Goal: Task Accomplishment & Management: Complete application form

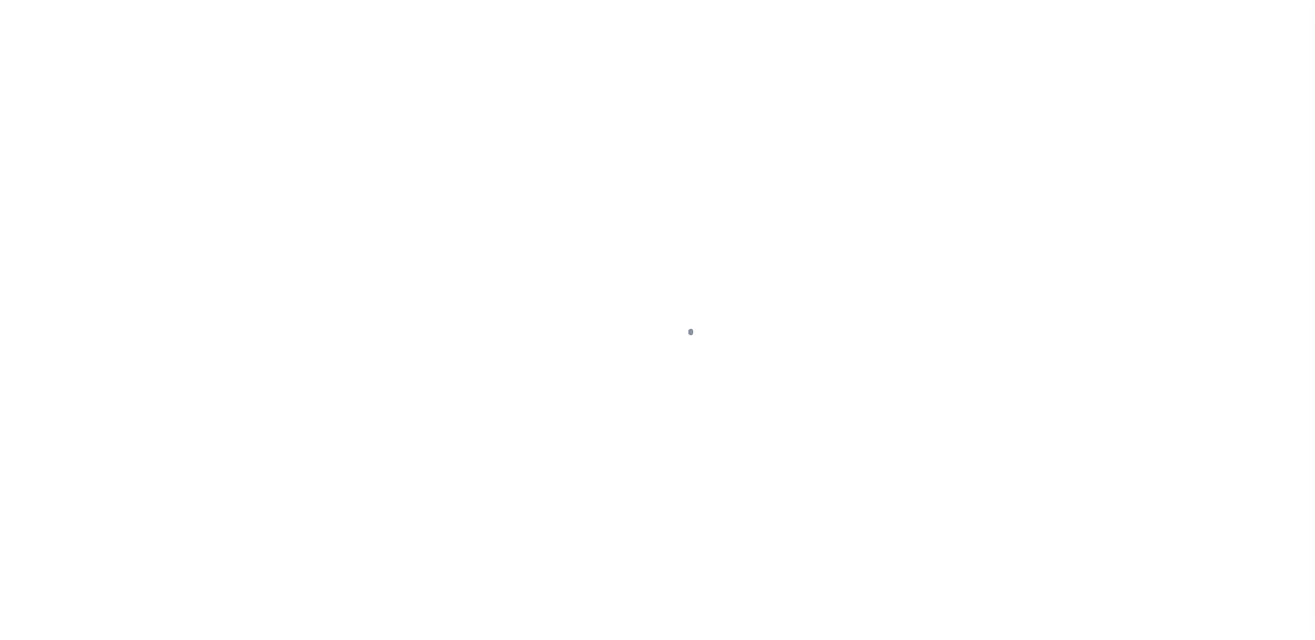
scroll to position [24, 0]
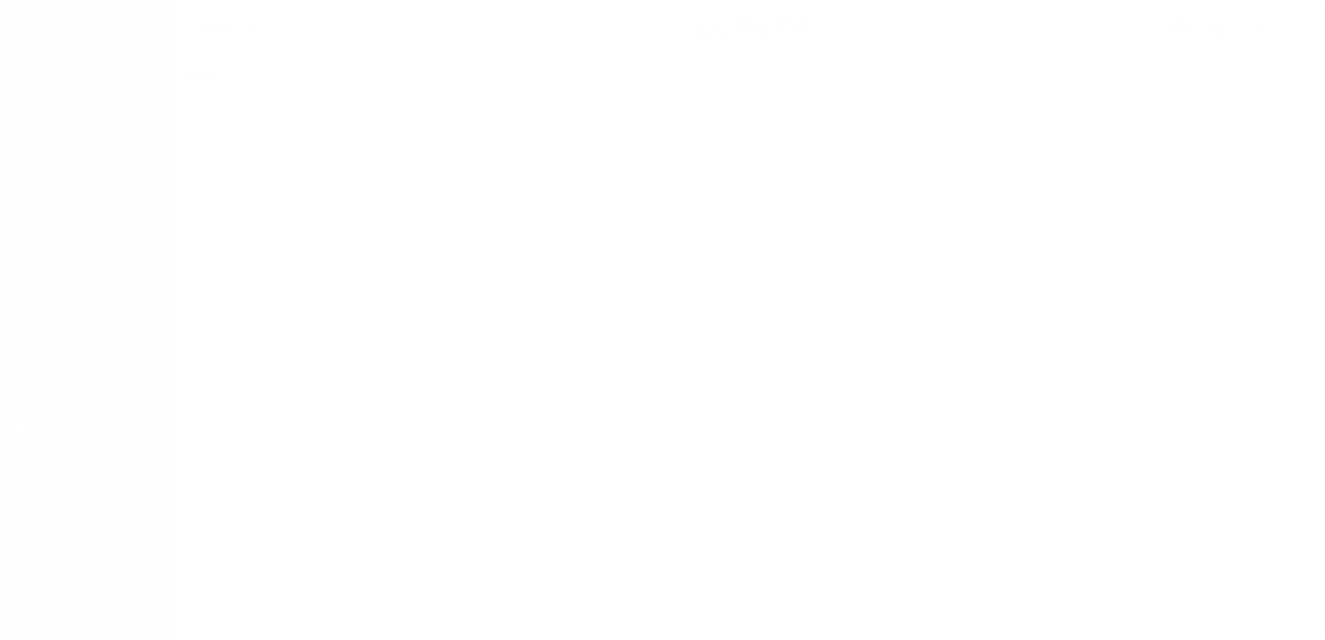
select select "200"
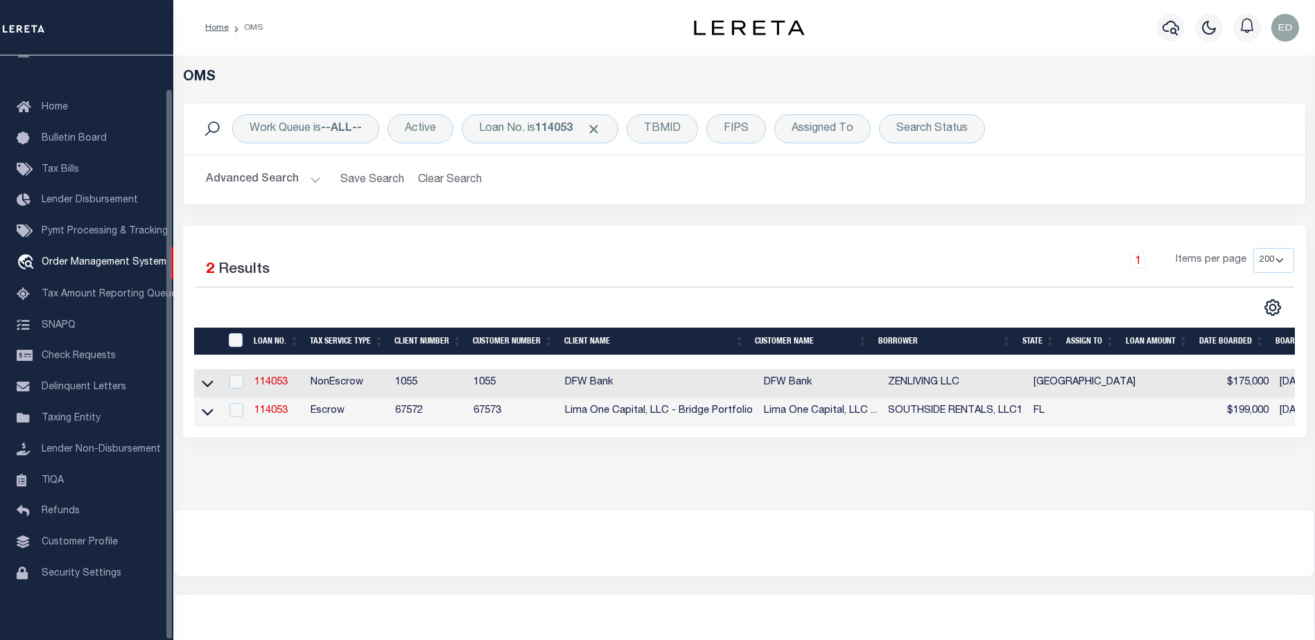
scroll to position [35, 0]
click at [285, 413] on link "114053" at bounding box center [270, 411] width 33 height 10
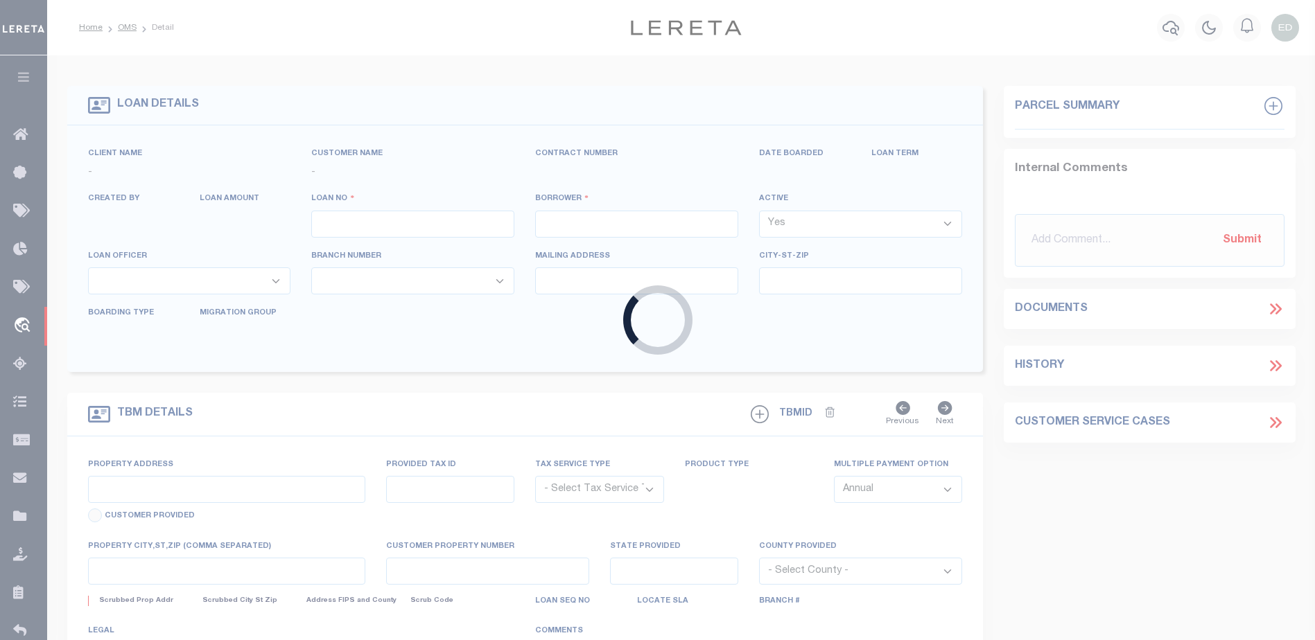
type input "114053"
type input "SOUTHSIDE RENTALS, LLC1"
select select
select select "Escrow"
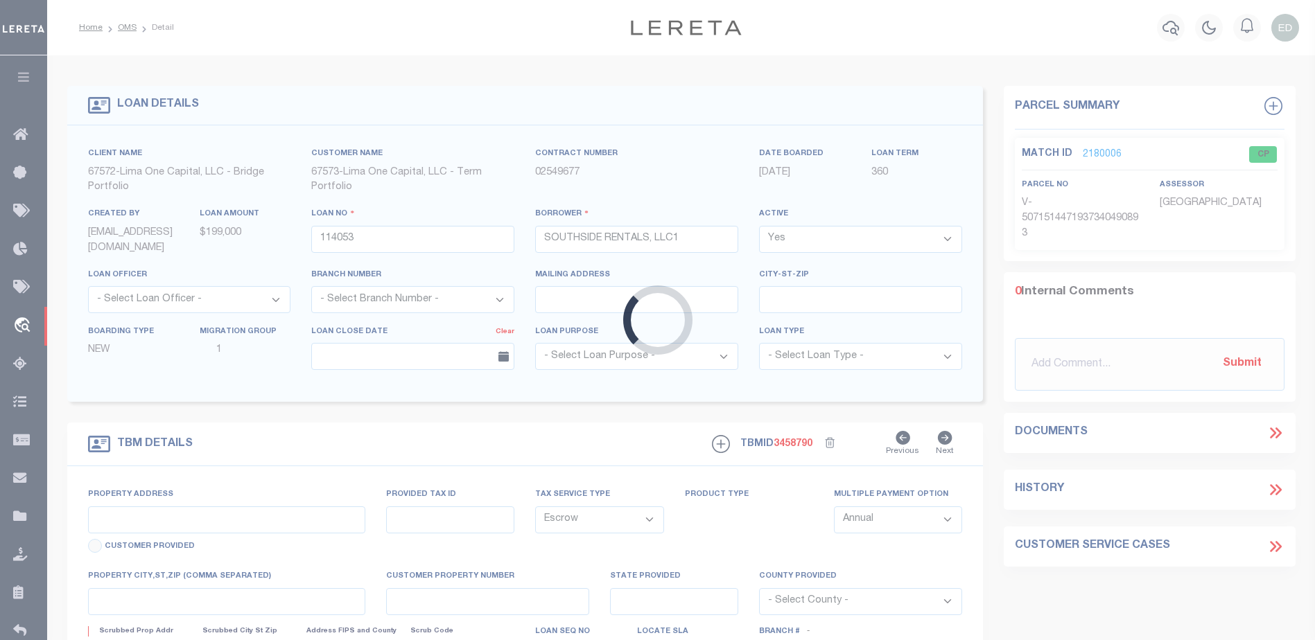
type input "4519 4TH AVE S"
radio input "true"
select select
type input "SAINT PETERSBURG FL 33711"
type input "114053-1"
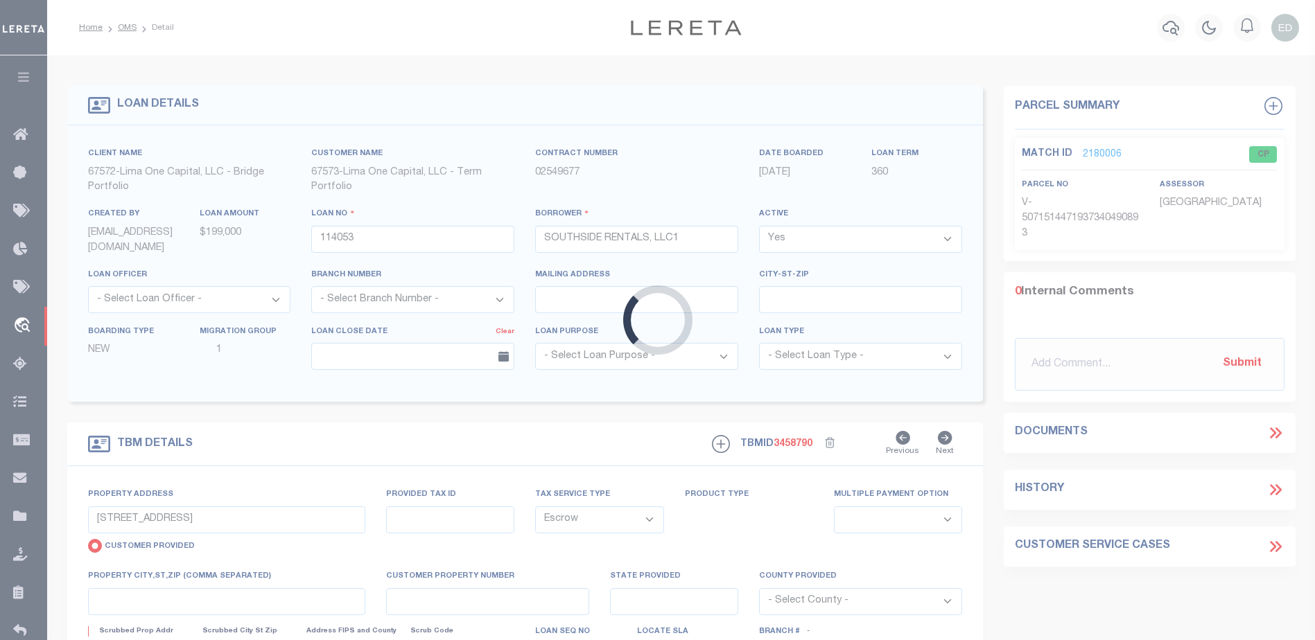
type input "FL"
type textarea "COLLECTOR: ENTITY: PARCEL: 2"
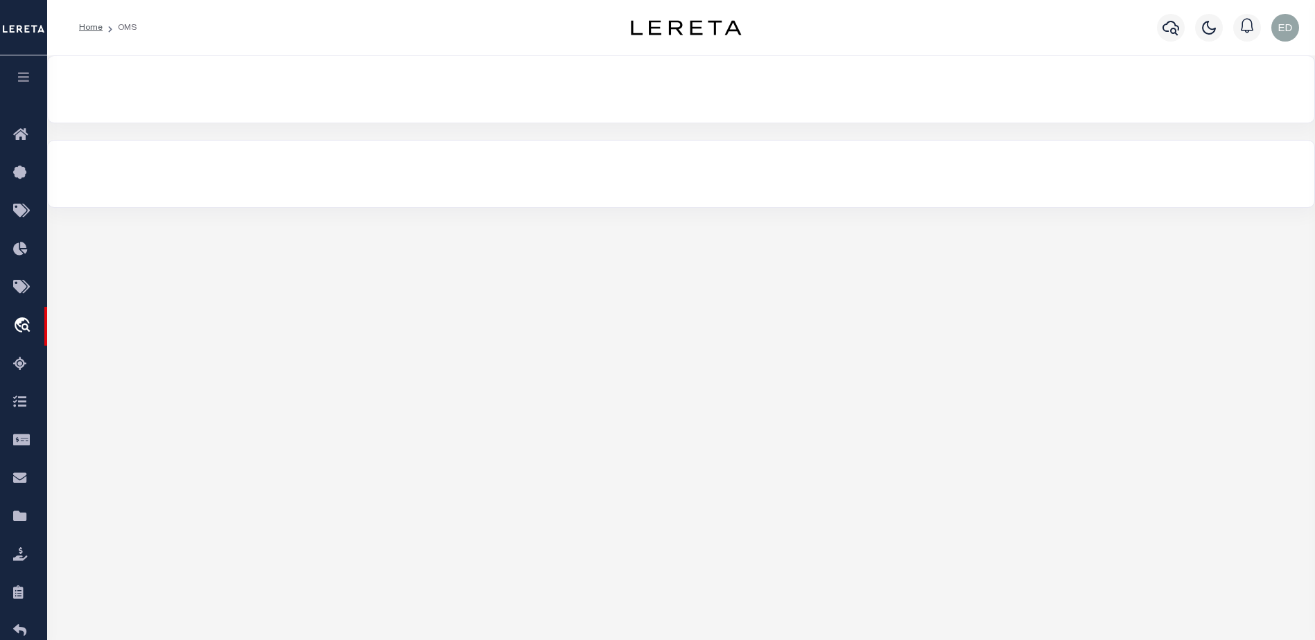
click at [206, 132] on div "OMS Work Queue is --ALL-- Active Loan No. is 114053 TBMID FIPS Assigned To Sear…" at bounding box center [681, 131] width 1268 height 152
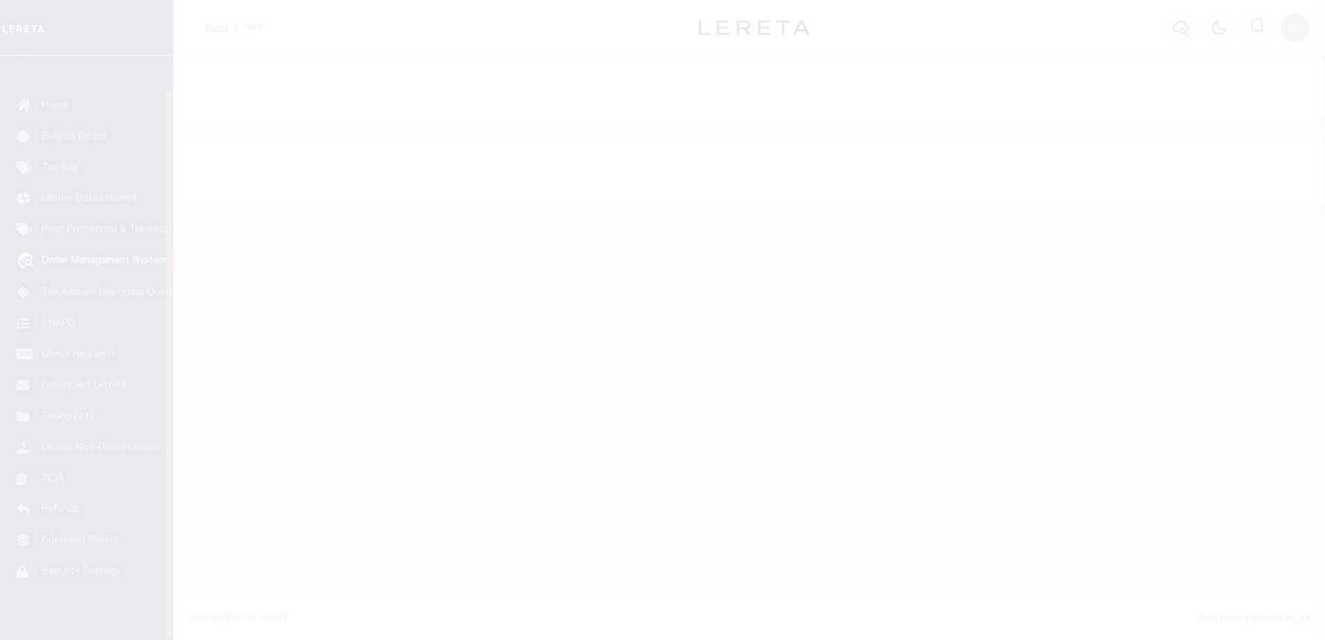
scroll to position [35, 0]
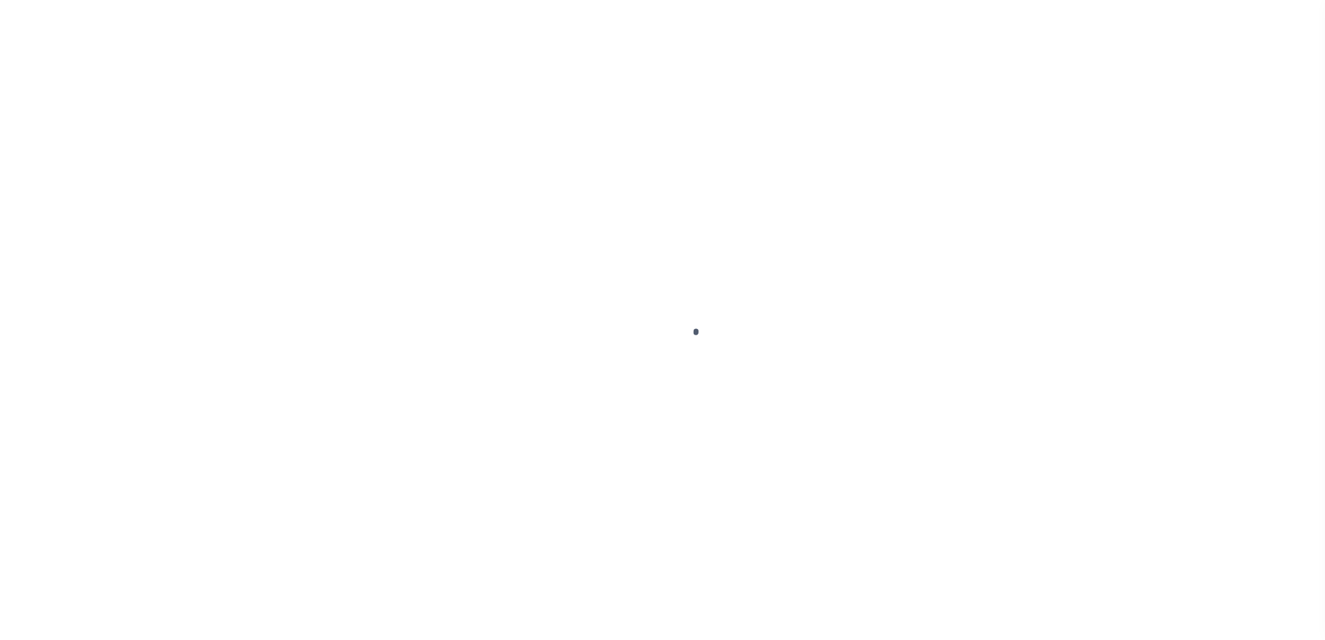
scroll to position [35, 0]
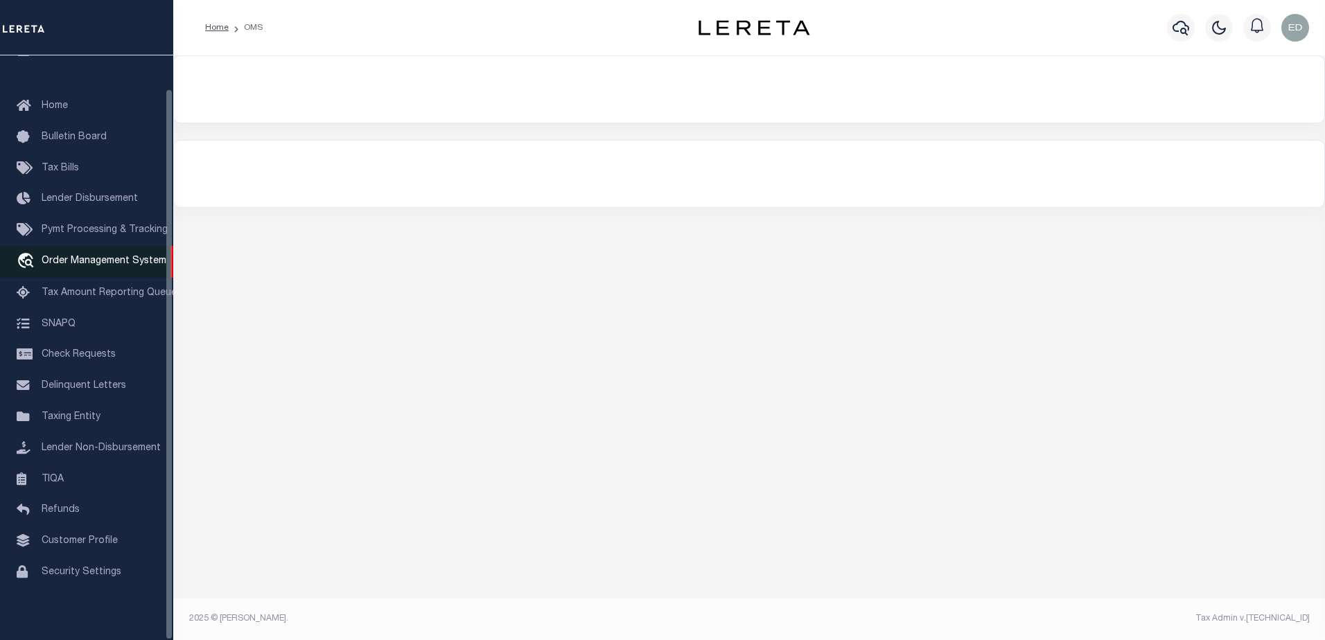
click at [113, 258] on span "Order Management System" at bounding box center [104, 261] width 125 height 10
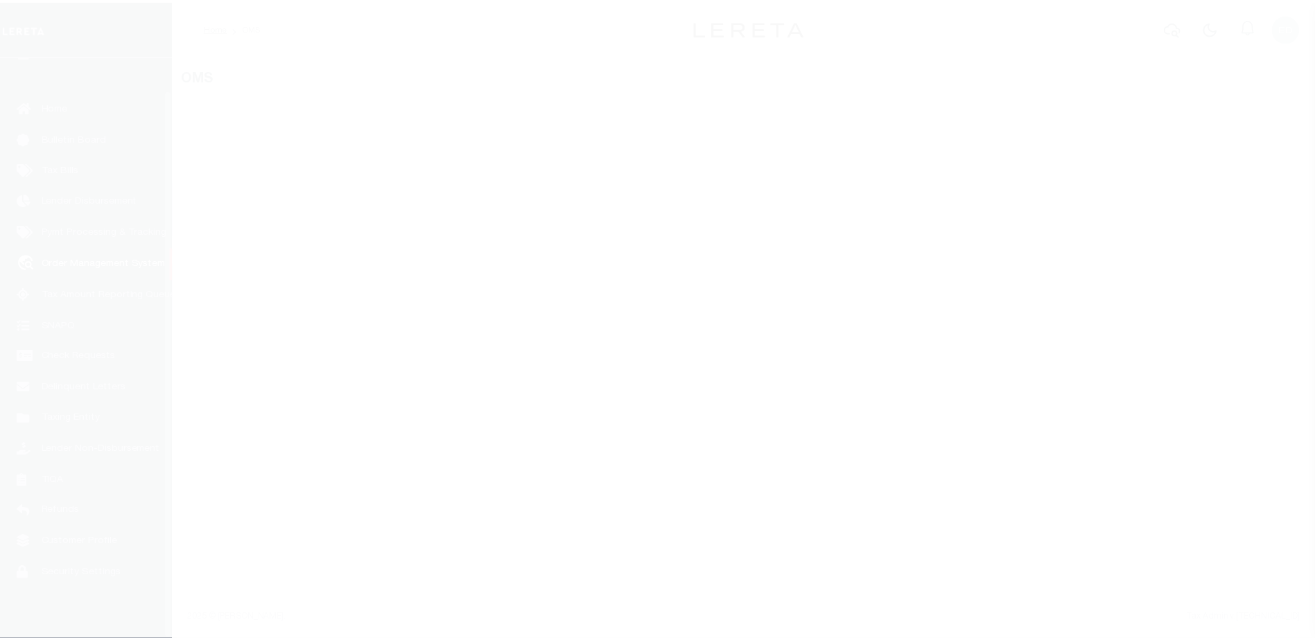
scroll to position [35, 0]
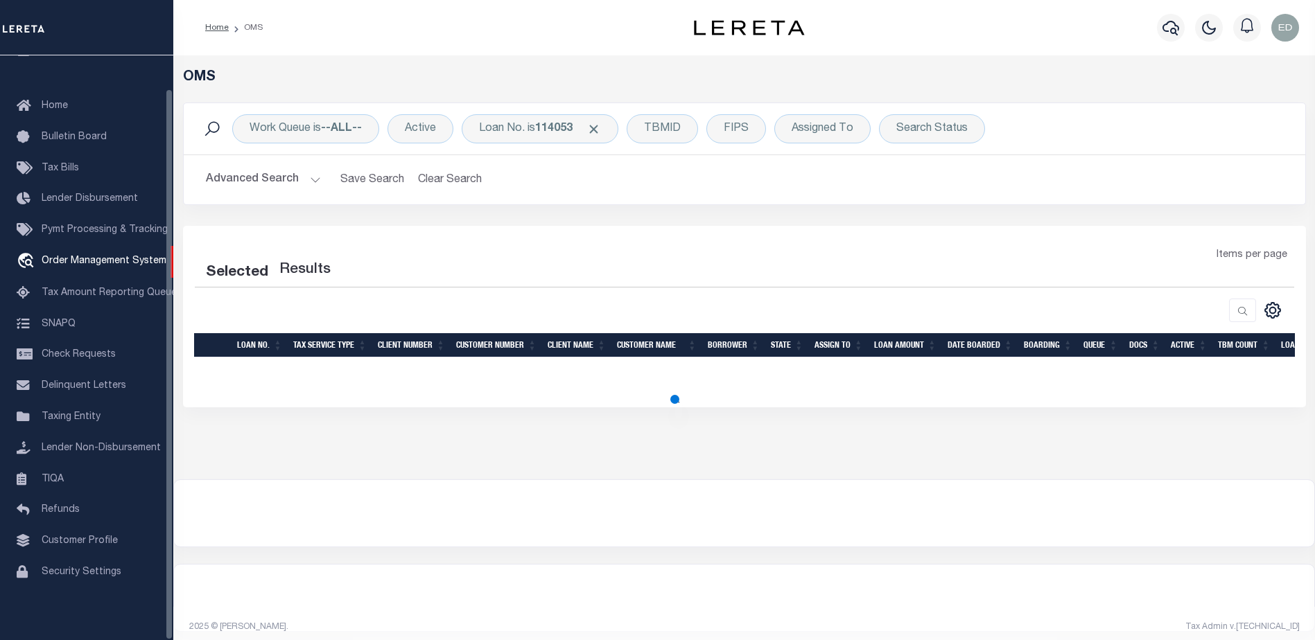
select select "200"
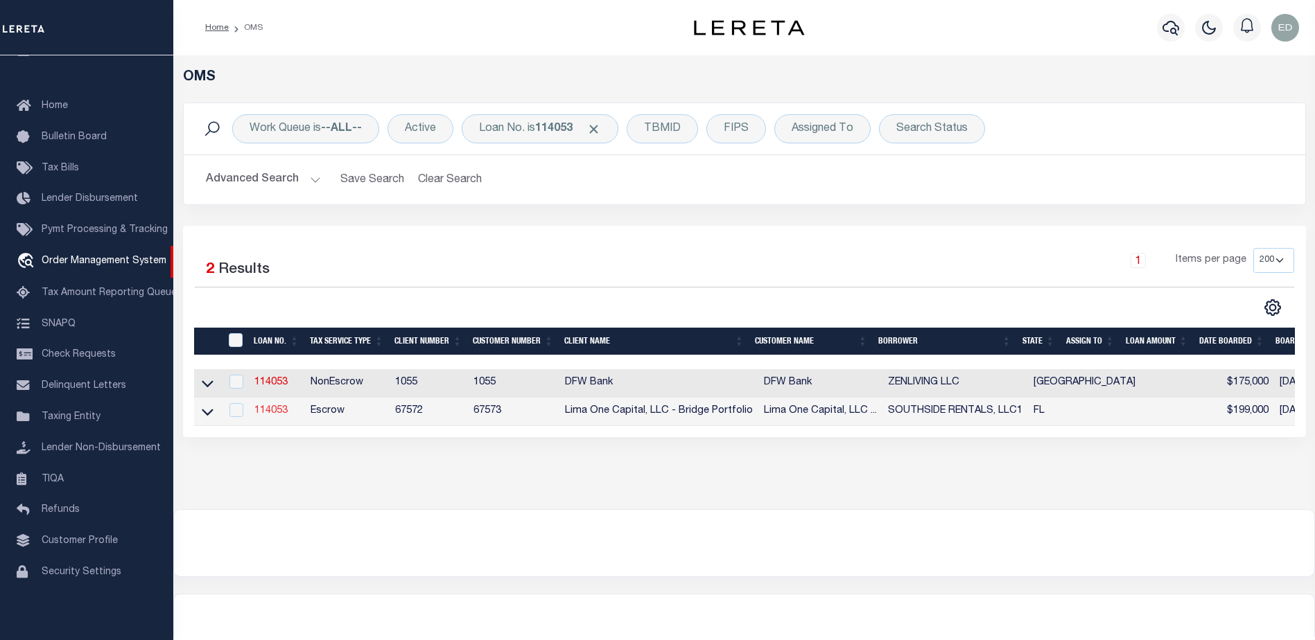
click at [285, 408] on link "114053" at bounding box center [270, 411] width 33 height 10
type input "114053"
type input "SOUTHSIDE RENTALS, LLC1"
select select
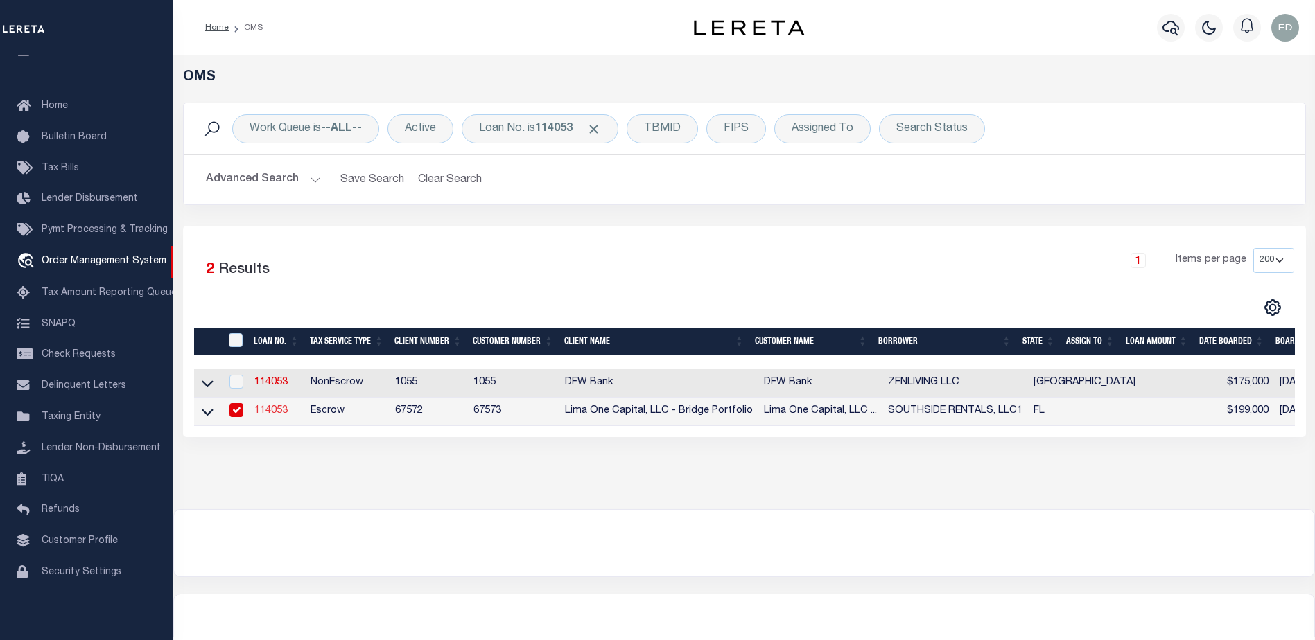
select select "Escrow"
type input "4519 4TH AVE S"
radio input "true"
select select
type input "SAINT PETERSBURG FL 33711"
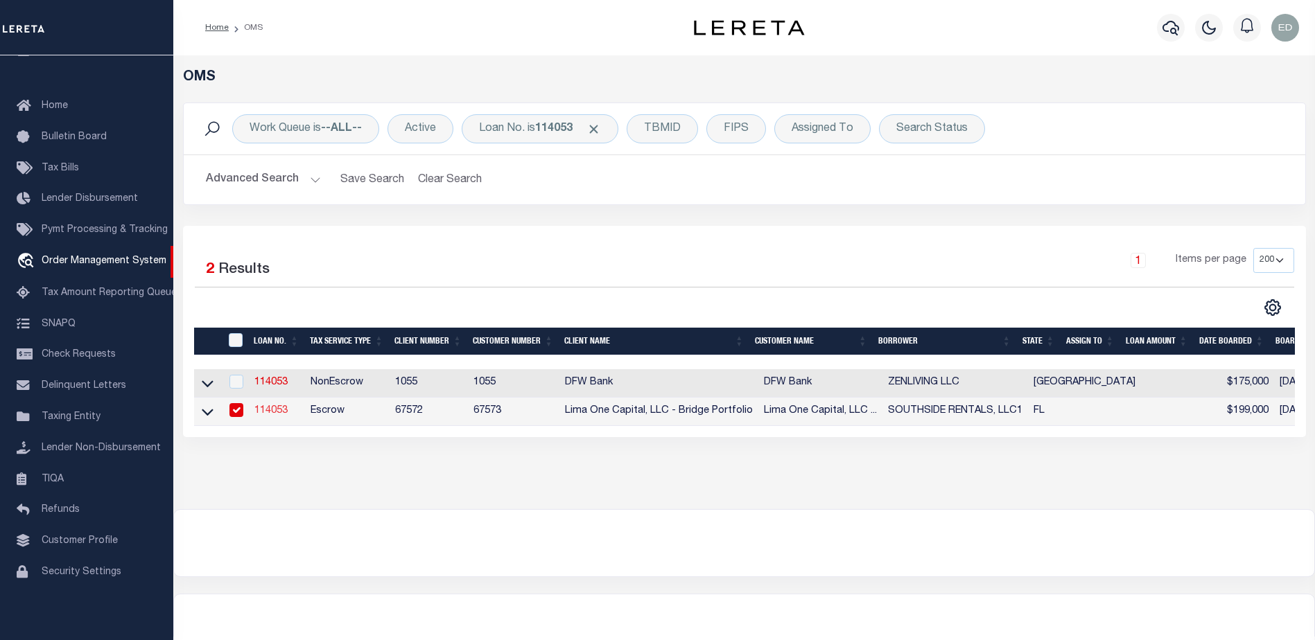
type input "114053-1"
type input "FL"
type textarea "COLLECTOR: ENTITY: PARCEL: 2"
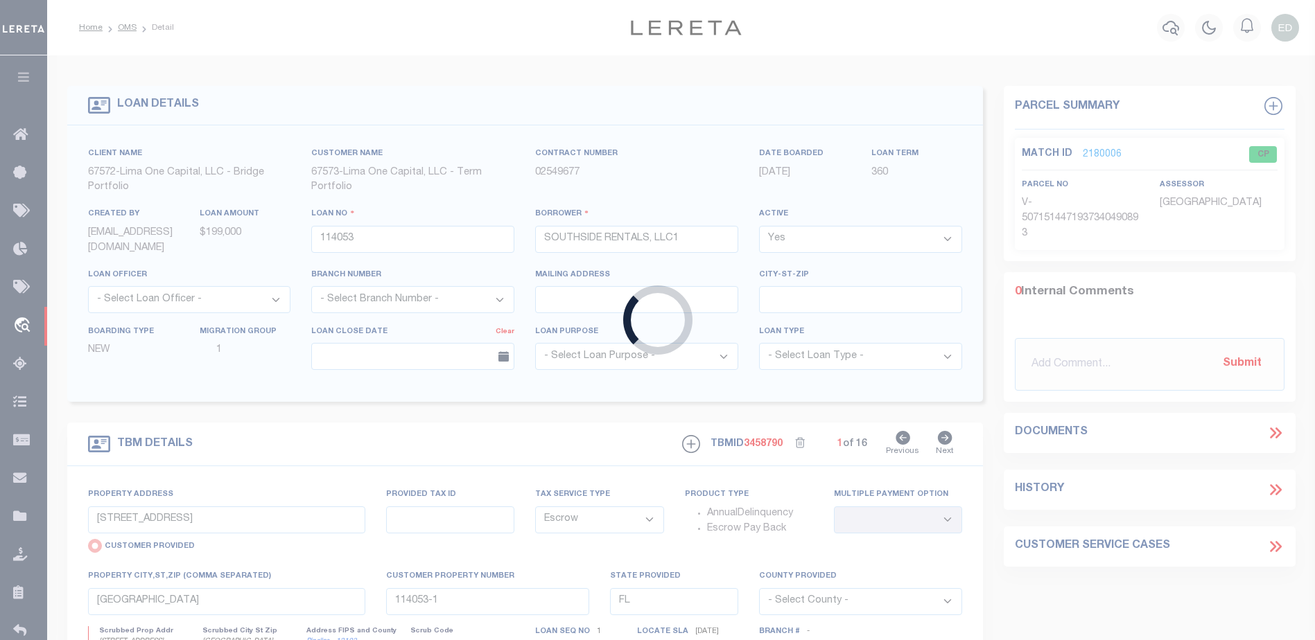
type input "WILDFLO116"
type input "JORGE MOSQUEDA"
type input "1917 SAND CREEK RD"
type input "CEDAR PARK TX 78613-7664"
type input "04/16/2025"
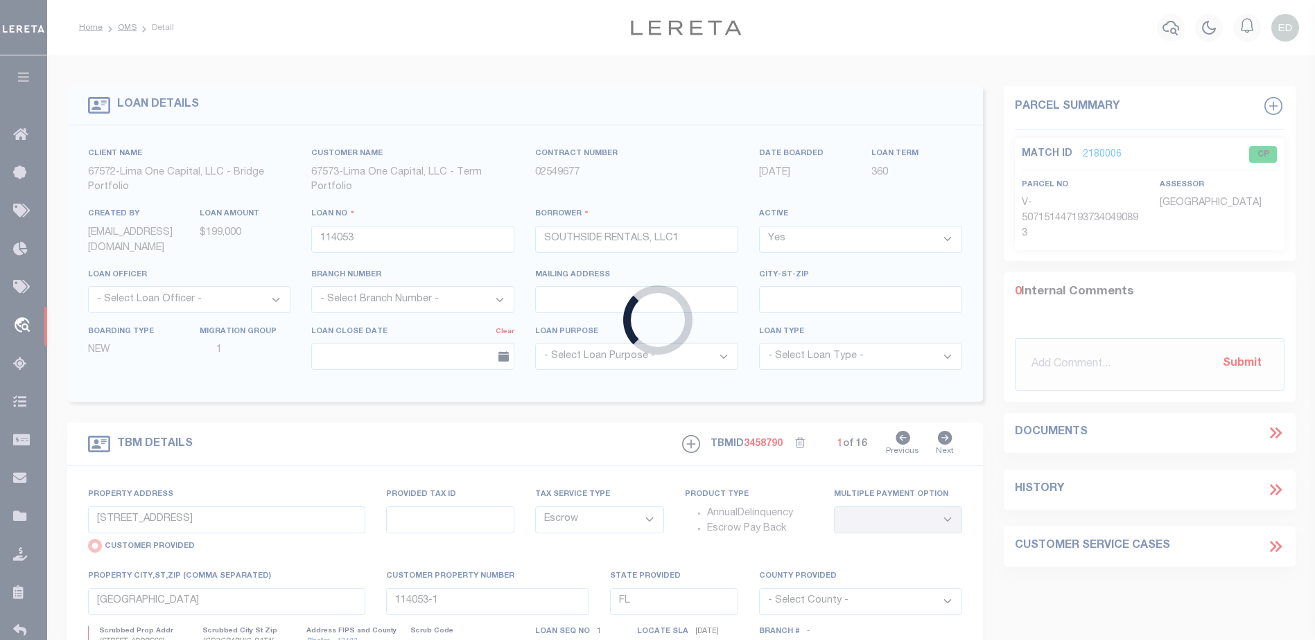
select select "10"
type input "116 E WILDFLOWER BLVD"
radio input "false"
type input "Property ID: 69048 Geo ID: 08580-0100-00046-000"
select select
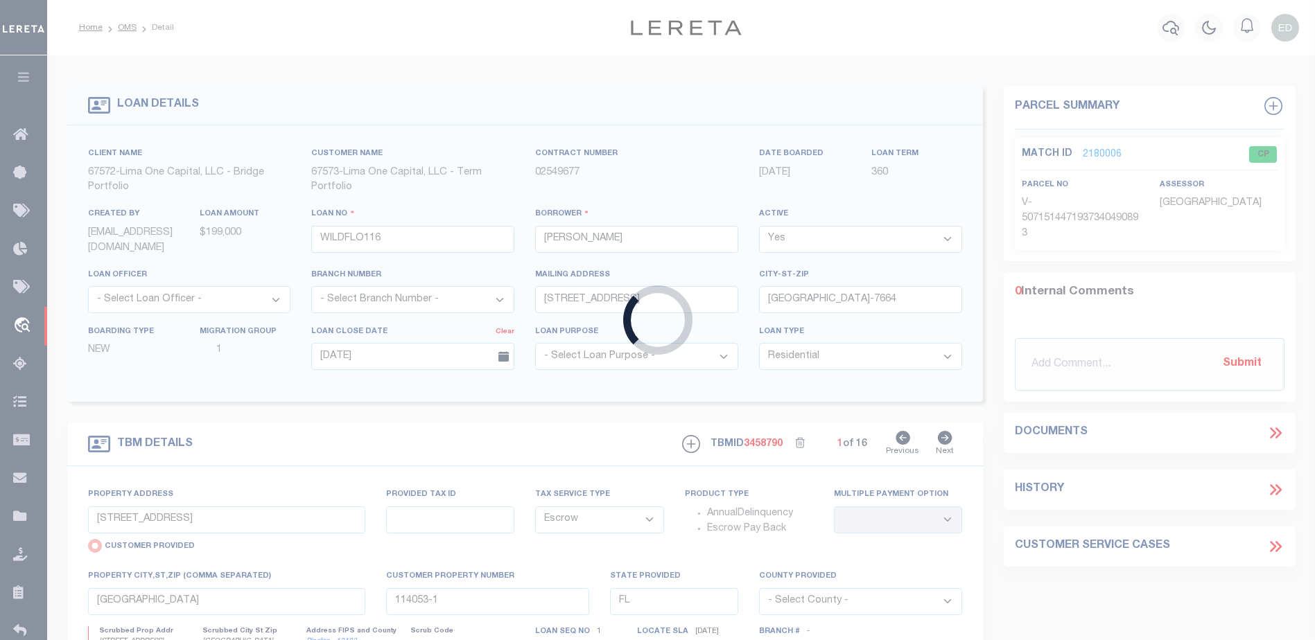
type input "MARBLE FALLS TX 78654-5173"
type input "[GEOGRAPHIC_DATA]"
select select
type textarea "S8580 WILDFLOWER VILLAGE LOT 46, SEC 1"
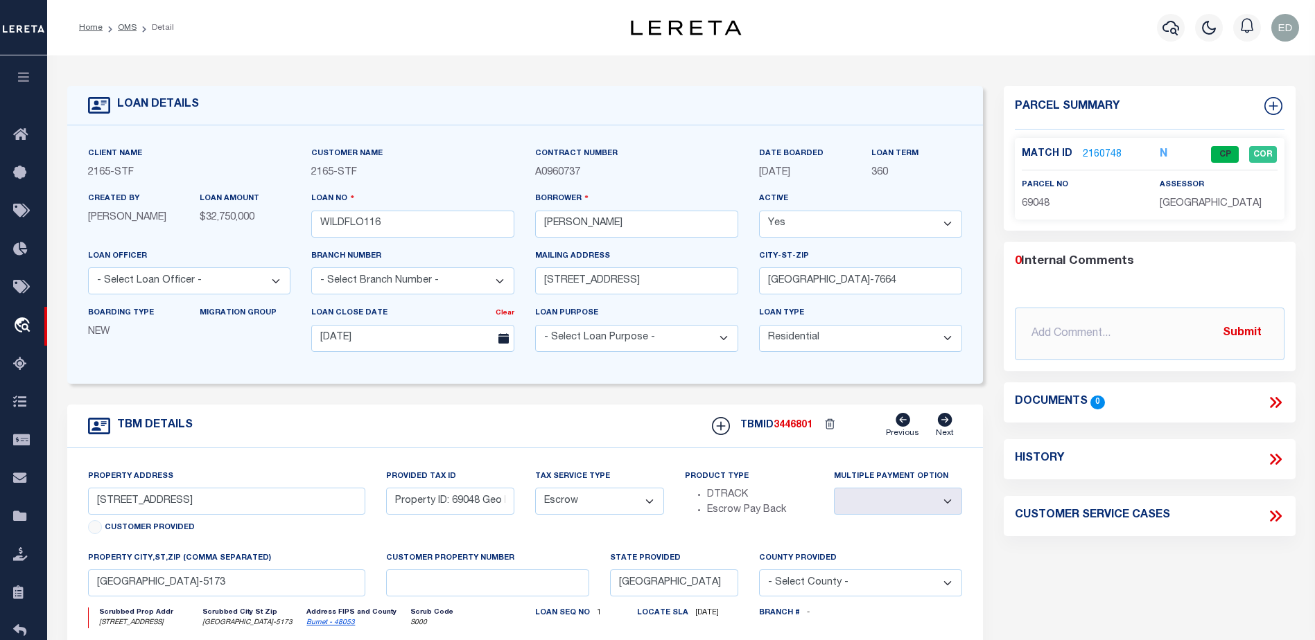
click at [1277, 464] on icon at bounding box center [1278, 459] width 6 height 11
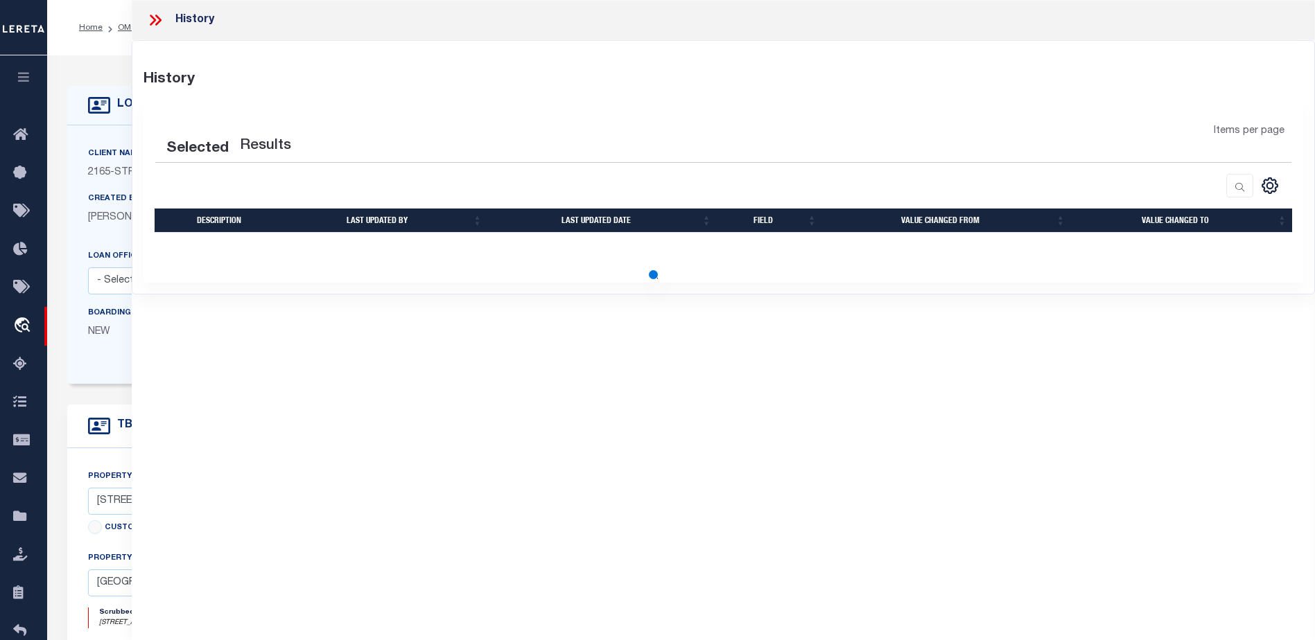
select select "100"
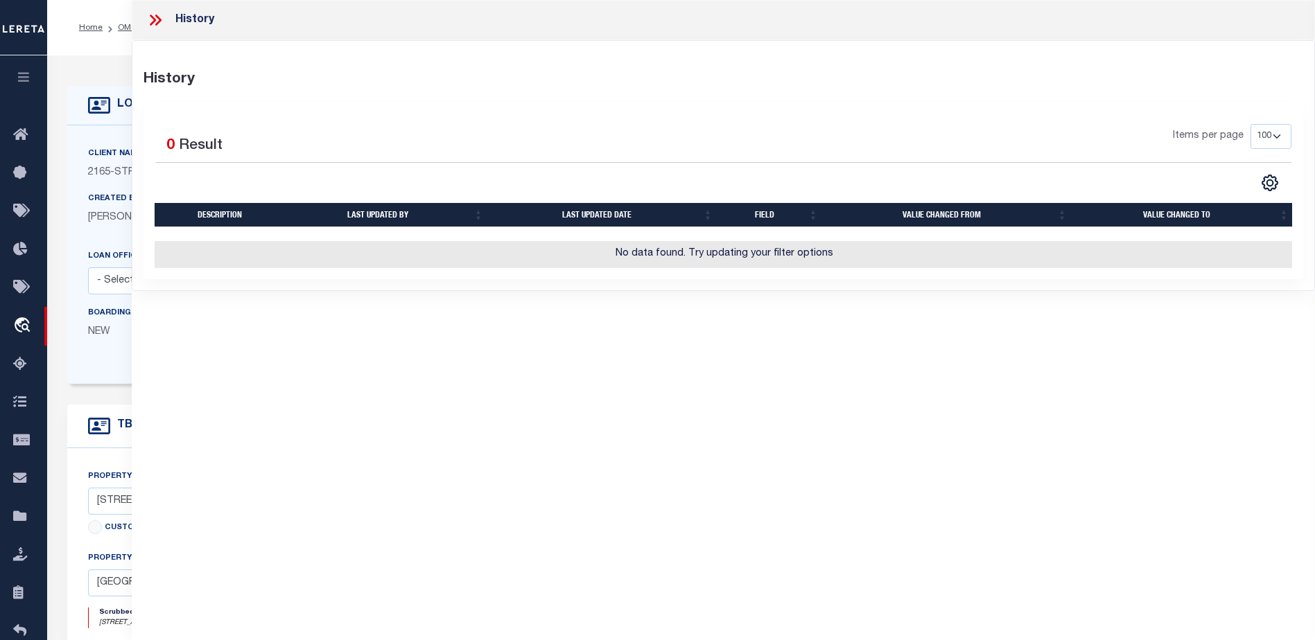
click at [87, 266] on div "Loan Officer - Select Loan Officer -" at bounding box center [190, 277] width 224 height 57
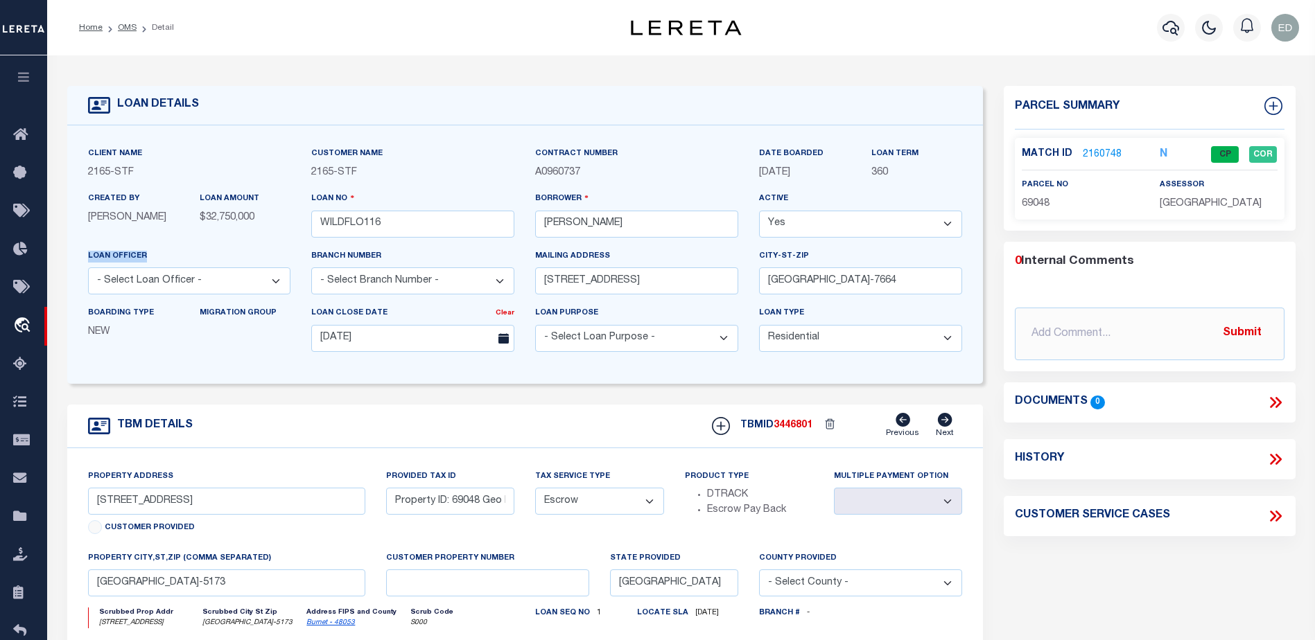
click at [1103, 148] on link "2160748" at bounding box center [1102, 155] width 39 height 15
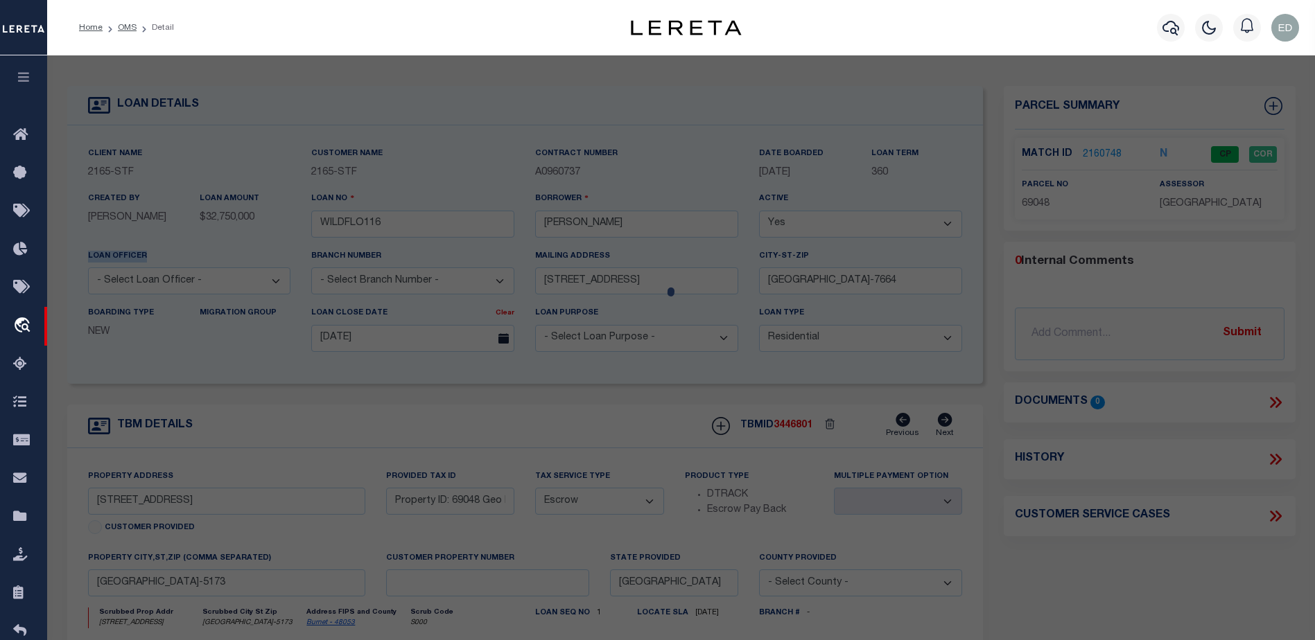
checkbox input "false"
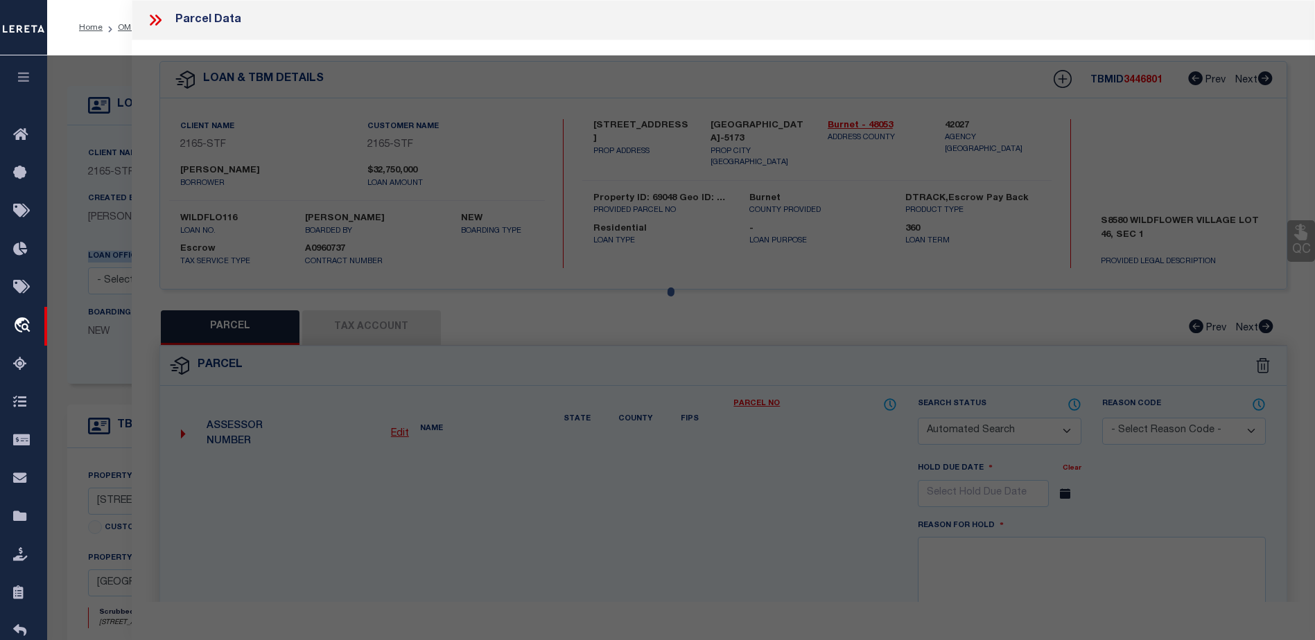
select select "CP"
type input "JORGON REAL ESTATE LLC"
select select "AGW"
select select "LEG"
type input "116 E WILDFLOWER BLVD"
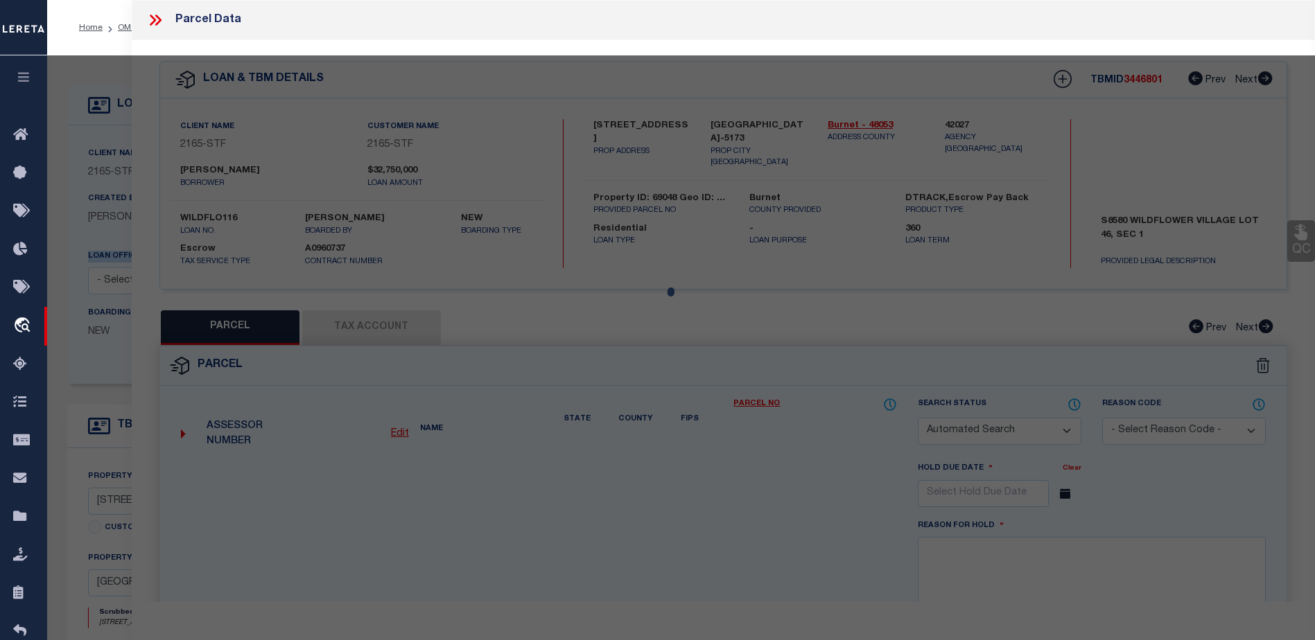
type input "MARBLE FALLS, TX 78654"
type textarea "S8580 WILDFLOWER VILLAGE LOT 46, SEC 1"
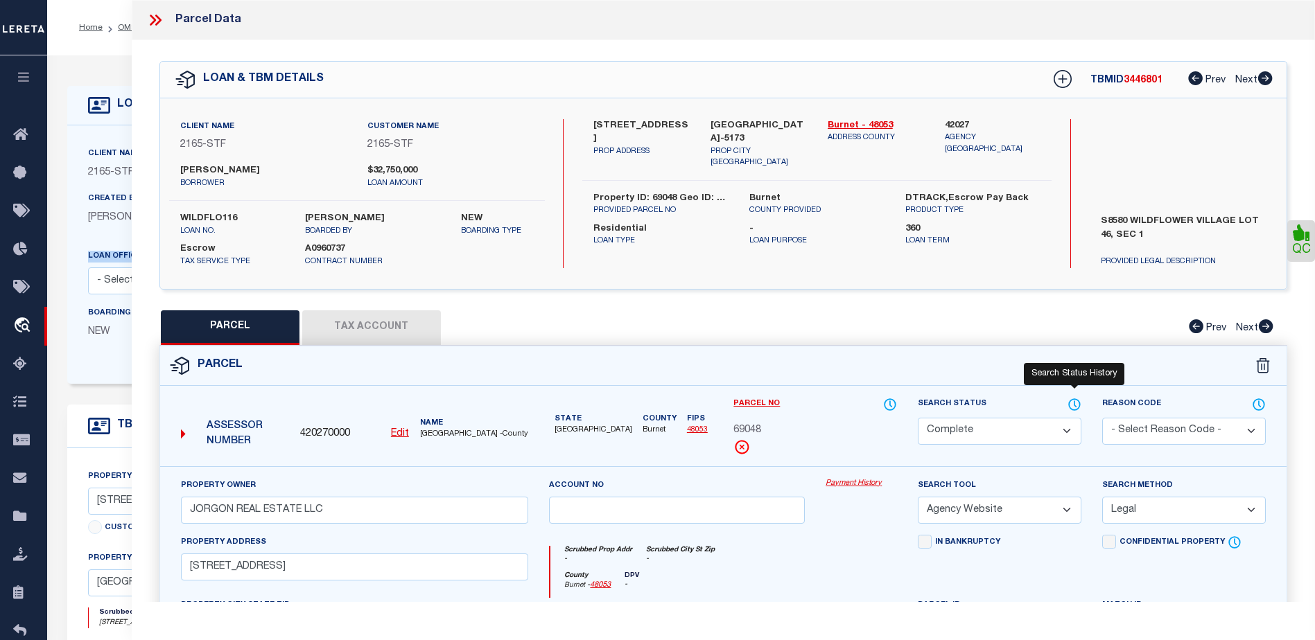
click at [1071, 401] on icon at bounding box center [1074, 404] width 14 height 15
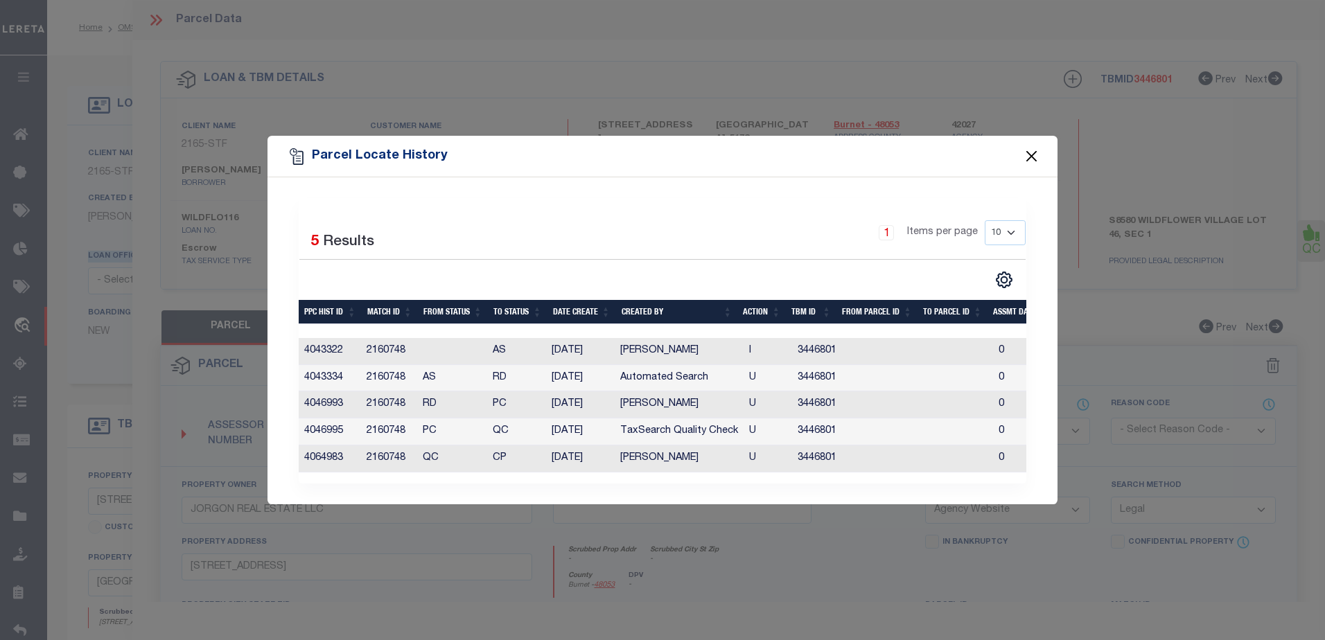
click at [1029, 148] on button "Close" at bounding box center [1032, 157] width 18 height 18
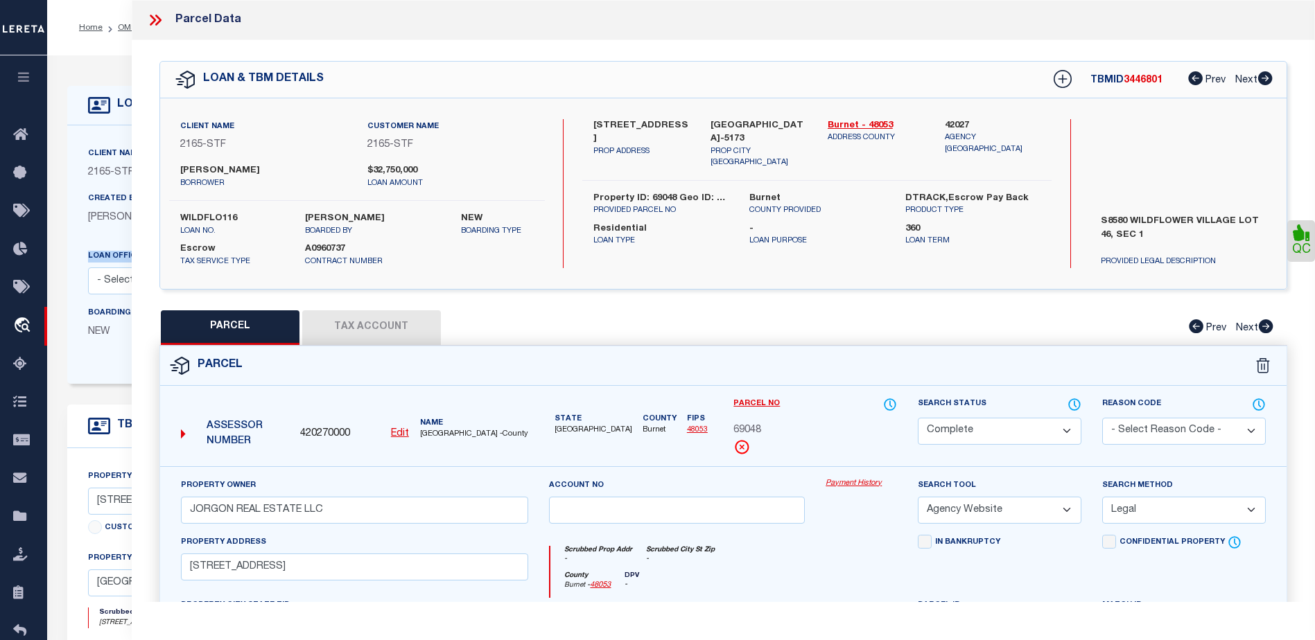
scroll to position [208, 0]
